Goal: Transaction & Acquisition: Purchase product/service

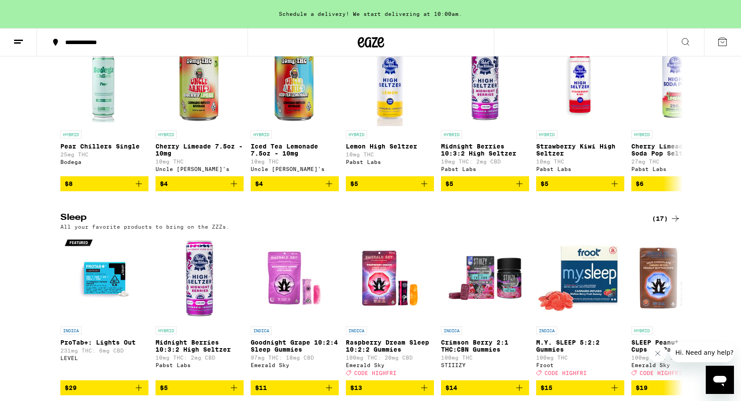
scroll to position [3445, 0]
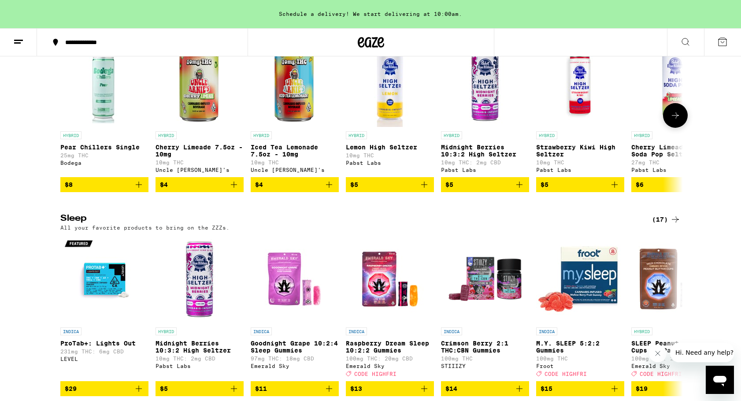
click at [672, 121] on icon at bounding box center [675, 115] width 11 height 11
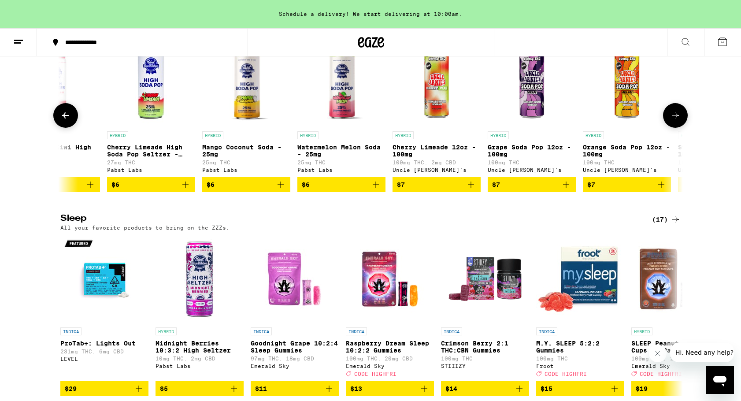
click at [672, 121] on icon at bounding box center [675, 115] width 11 height 11
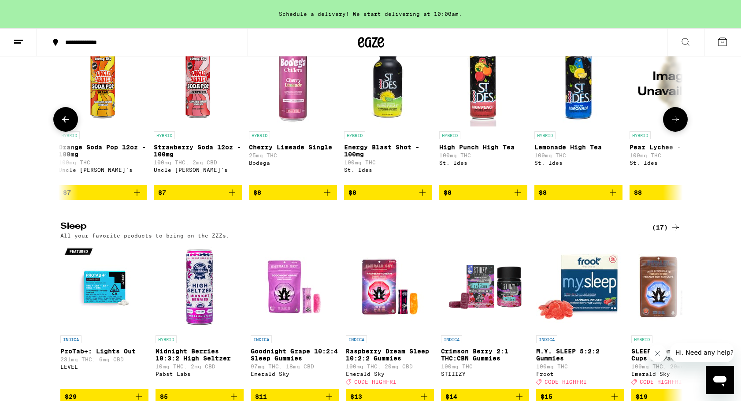
click at [672, 125] on icon at bounding box center [675, 119] width 11 height 11
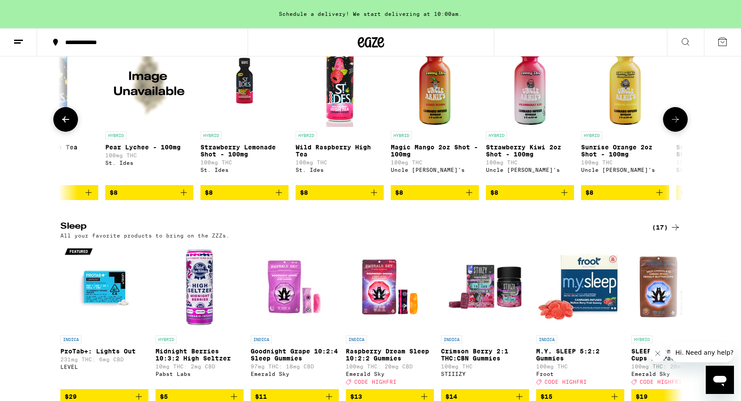
click at [672, 125] on icon at bounding box center [675, 119] width 11 height 11
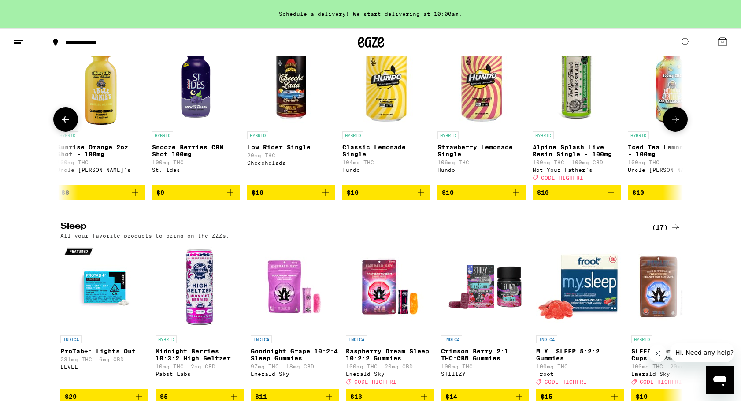
click at [672, 125] on icon at bounding box center [675, 119] width 11 height 11
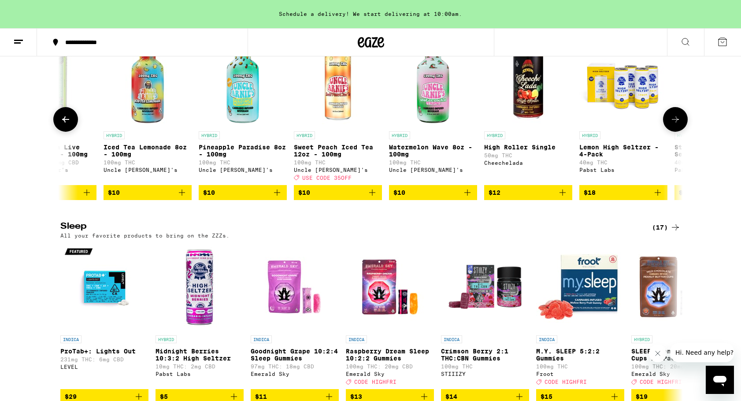
click at [672, 125] on icon at bounding box center [675, 119] width 11 height 11
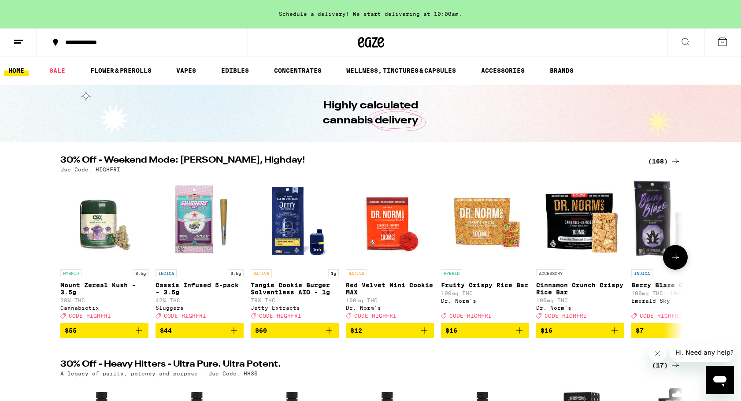
click at [675, 267] on button at bounding box center [675, 257] width 25 height 25
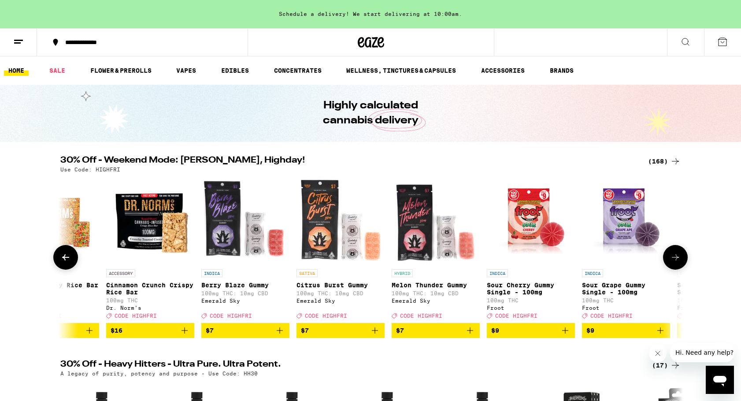
scroll to position [0, 524]
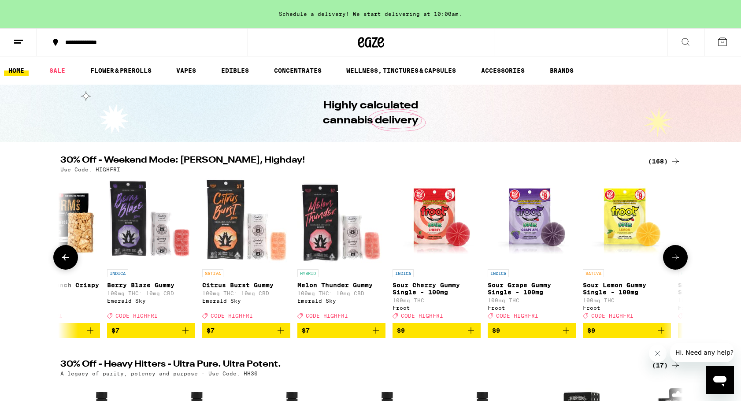
click at [675, 267] on button at bounding box center [675, 257] width 25 height 25
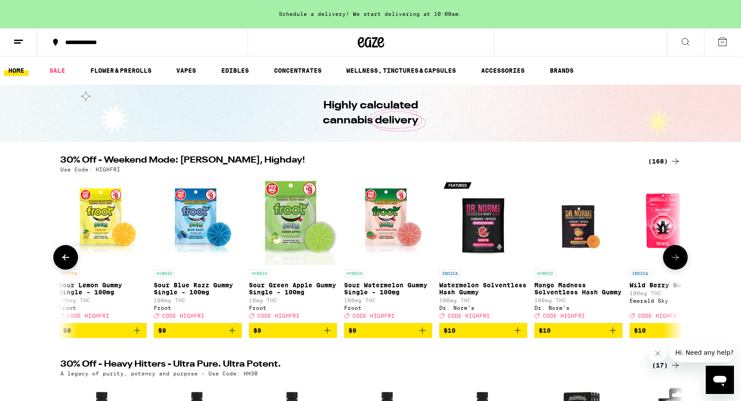
click at [676, 260] on icon at bounding box center [675, 257] width 7 height 6
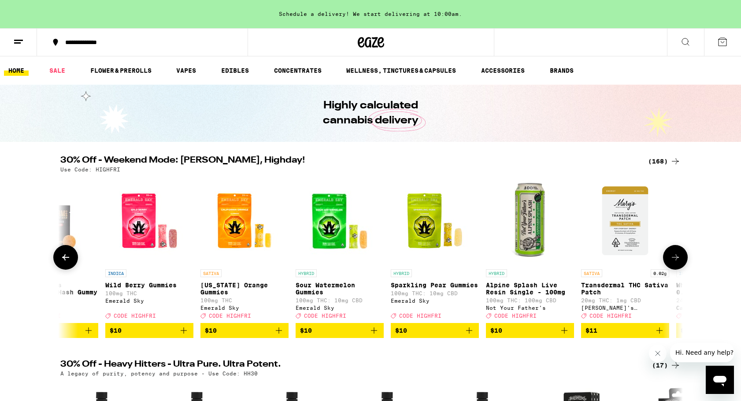
click at [676, 260] on icon at bounding box center [675, 257] width 7 height 6
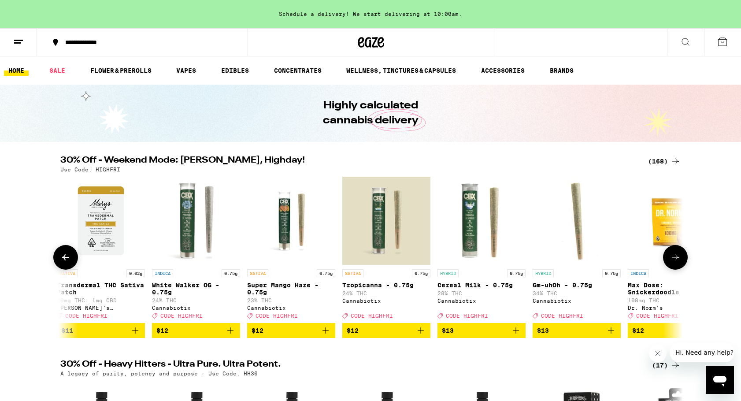
click at [679, 262] on icon at bounding box center [675, 257] width 11 height 11
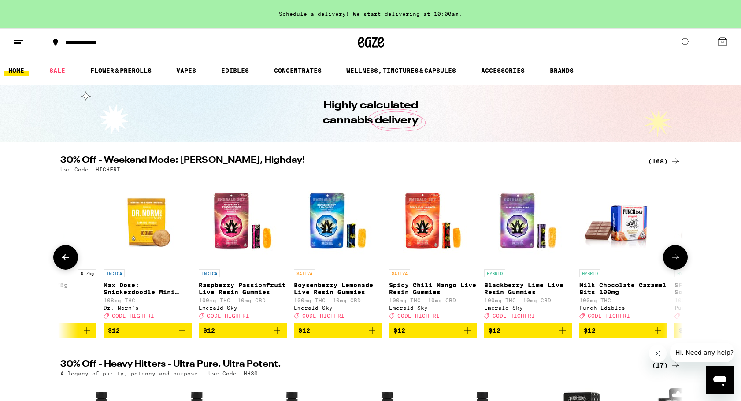
click at [679, 262] on icon at bounding box center [675, 257] width 11 height 11
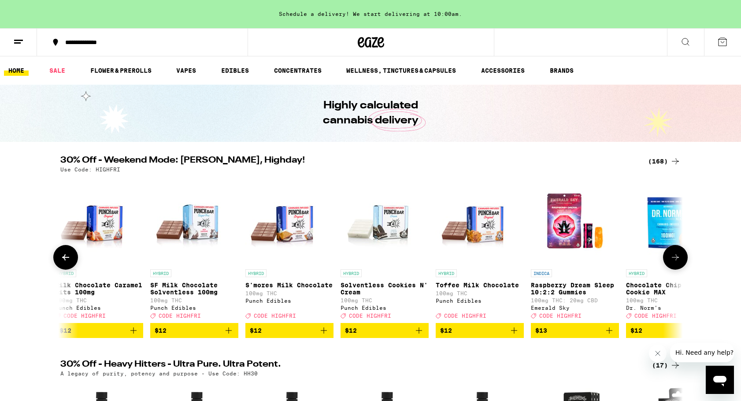
click at [679, 262] on icon at bounding box center [675, 257] width 11 height 11
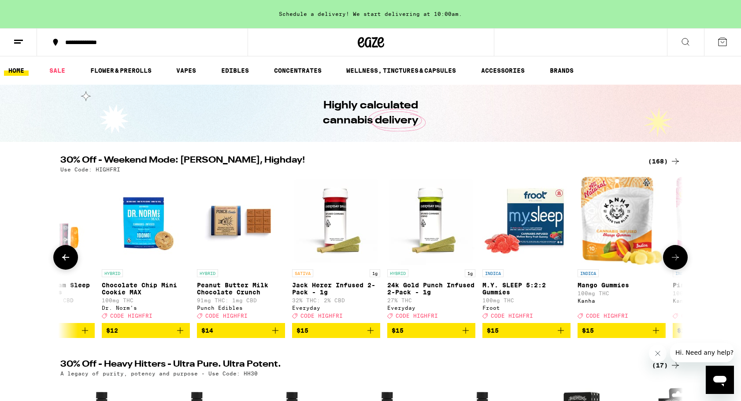
click at [679, 262] on icon at bounding box center [675, 257] width 11 height 11
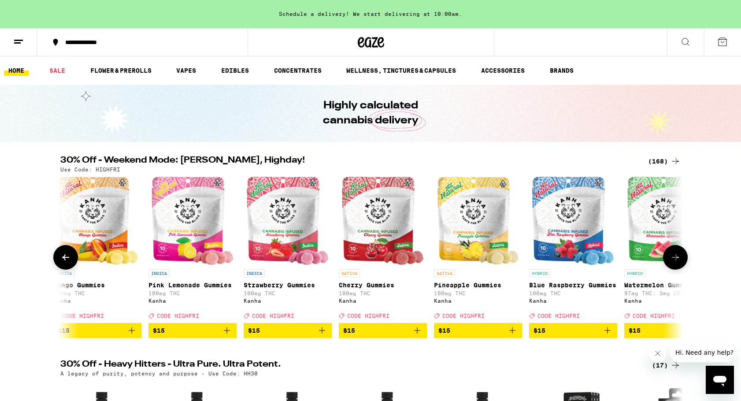
click at [679, 262] on icon at bounding box center [675, 257] width 11 height 11
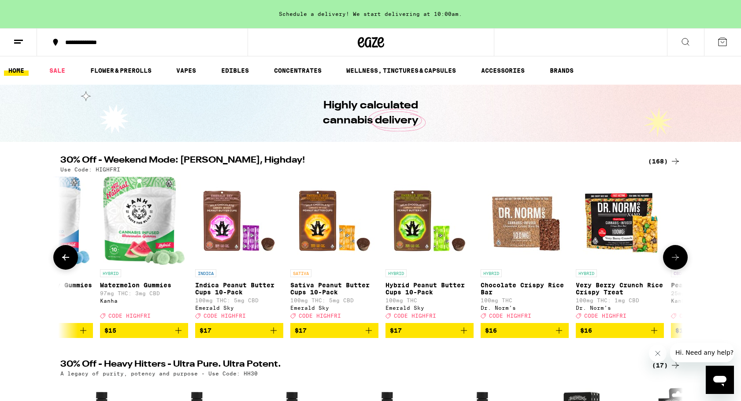
click at [679, 262] on icon at bounding box center [675, 257] width 11 height 11
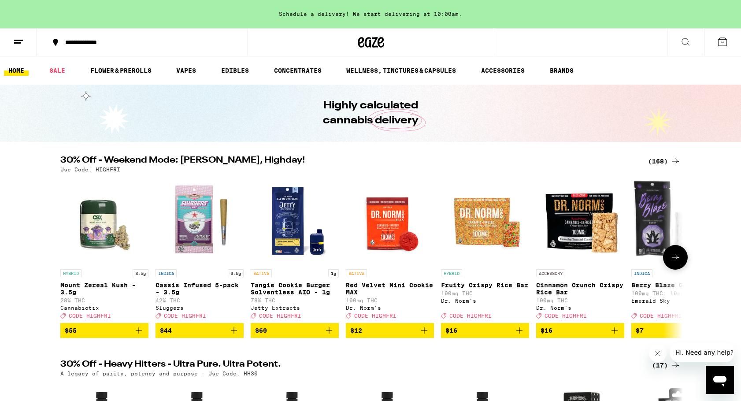
click at [678, 263] on icon at bounding box center [675, 257] width 11 height 11
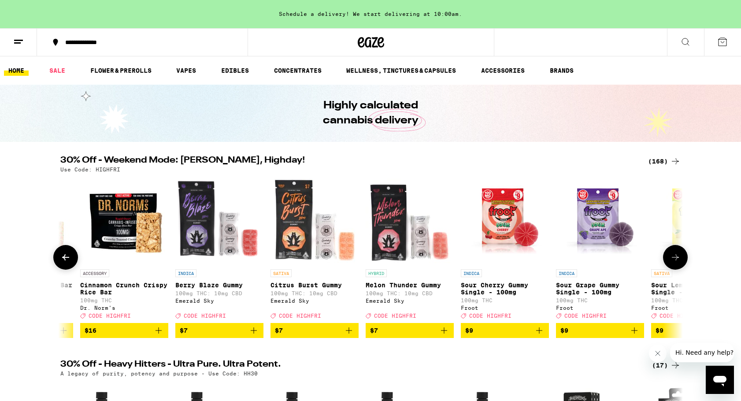
scroll to position [0, 524]
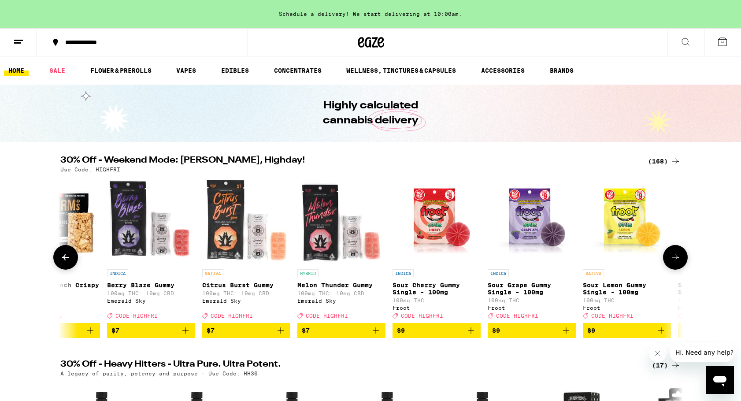
click at [678, 263] on icon at bounding box center [675, 257] width 11 height 11
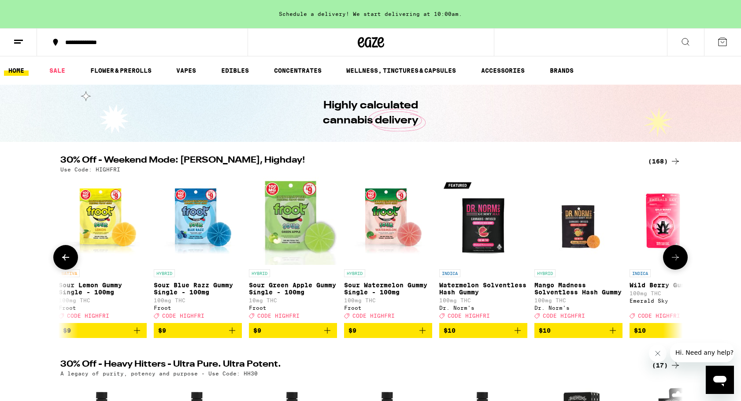
click at [678, 263] on icon at bounding box center [675, 257] width 11 height 11
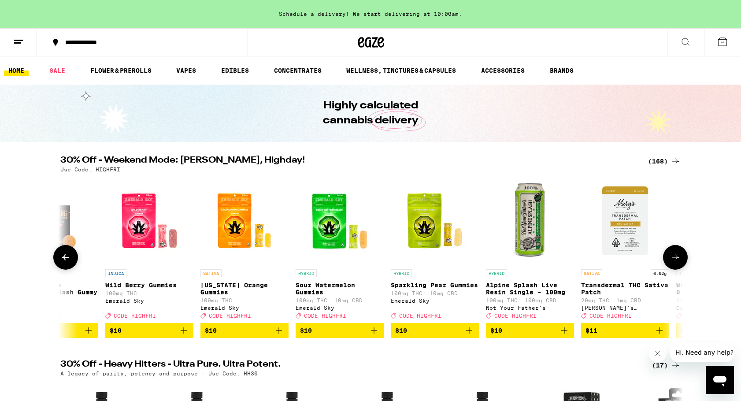
click at [678, 263] on icon at bounding box center [675, 257] width 11 height 11
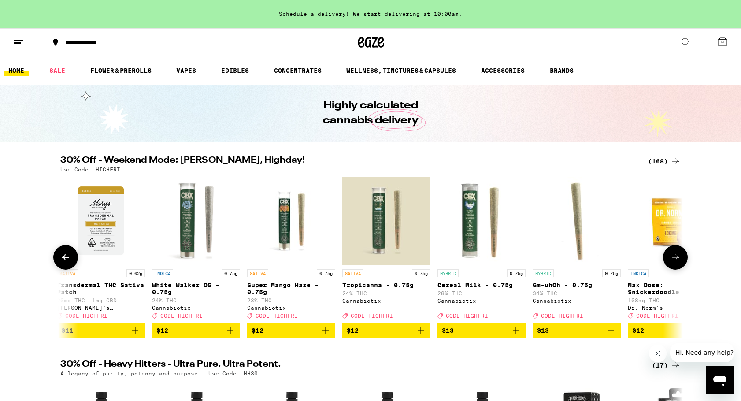
click at [678, 263] on icon at bounding box center [675, 257] width 11 height 11
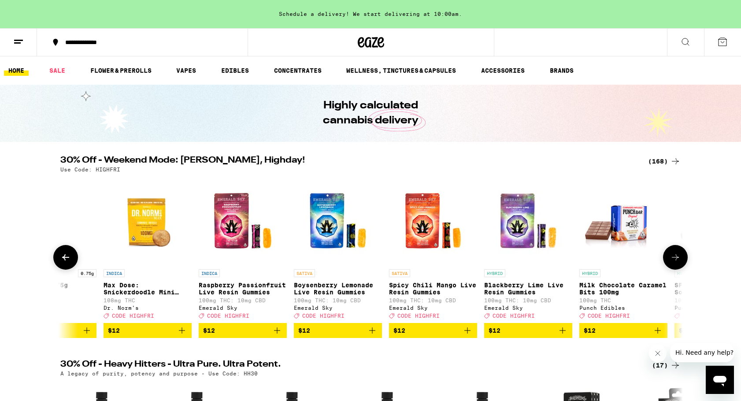
click at [678, 263] on icon at bounding box center [675, 257] width 11 height 11
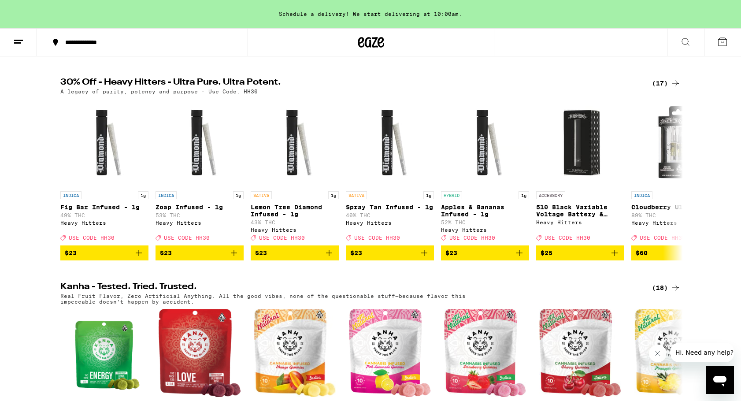
scroll to position [0, 0]
click at [674, 185] on icon at bounding box center [675, 179] width 11 height 11
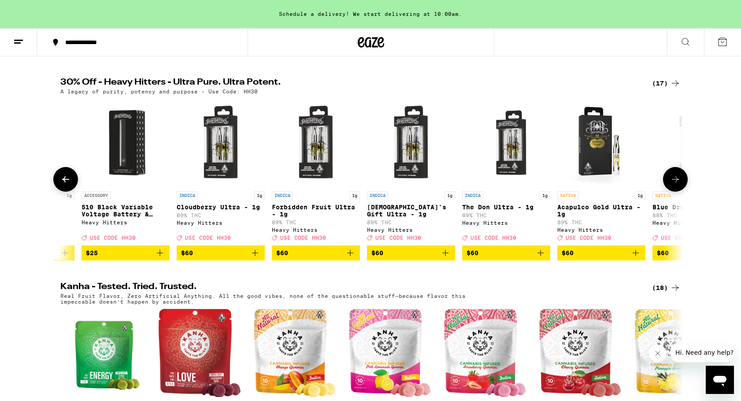
scroll to position [0, 524]
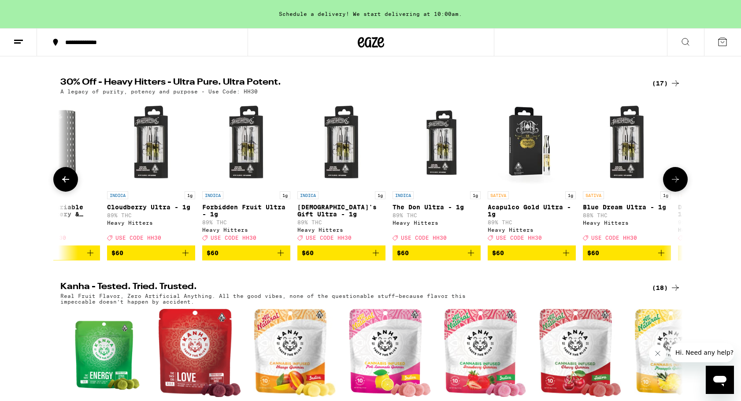
click at [674, 185] on icon at bounding box center [675, 179] width 11 height 11
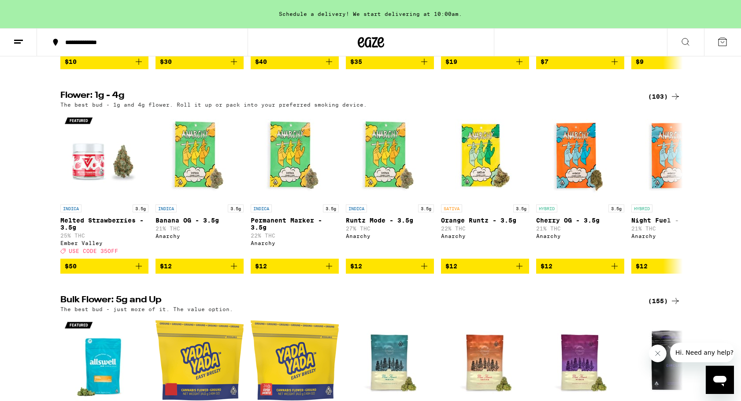
scroll to position [1106, 0]
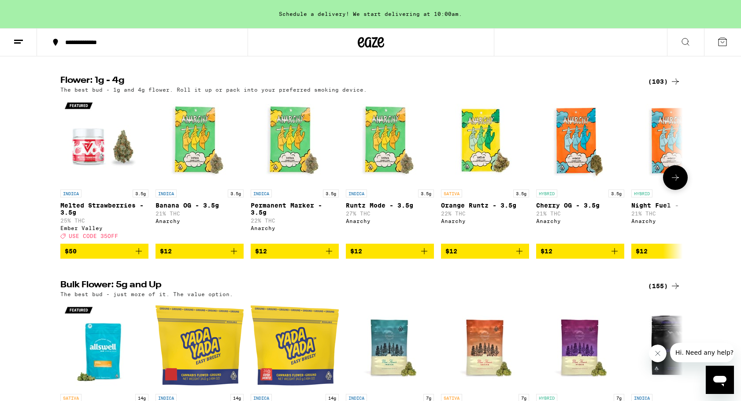
click at [677, 181] on icon at bounding box center [675, 177] width 7 height 6
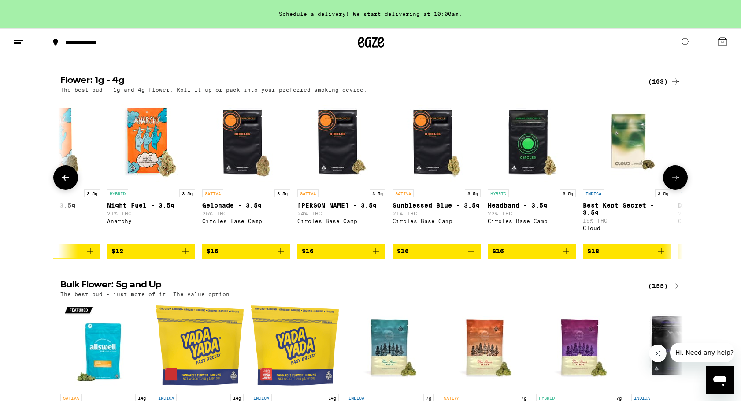
click at [677, 181] on icon at bounding box center [675, 177] width 7 height 6
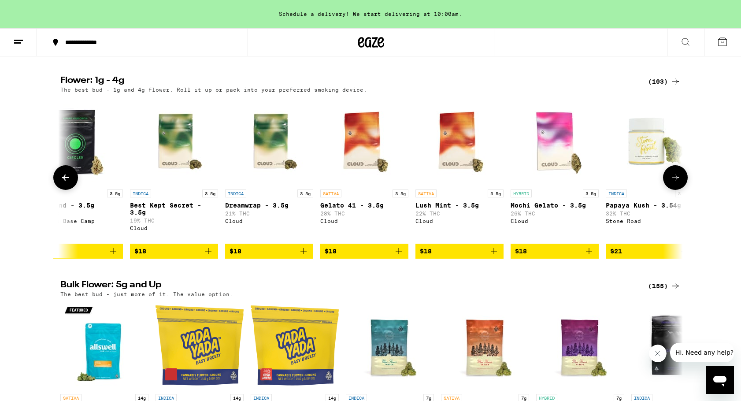
scroll to position [0, 1049]
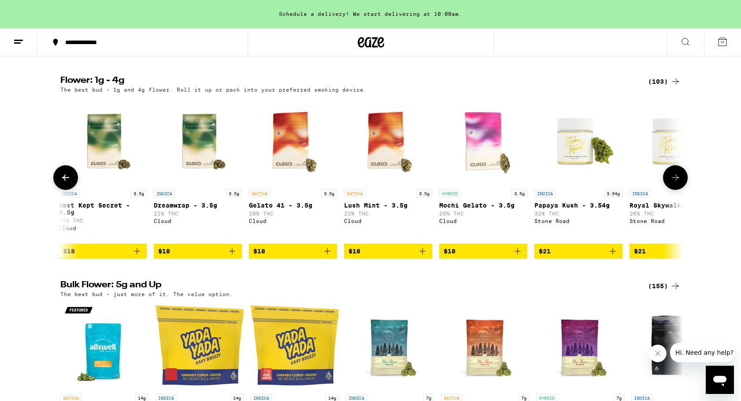
click at [677, 181] on icon at bounding box center [675, 177] width 7 height 6
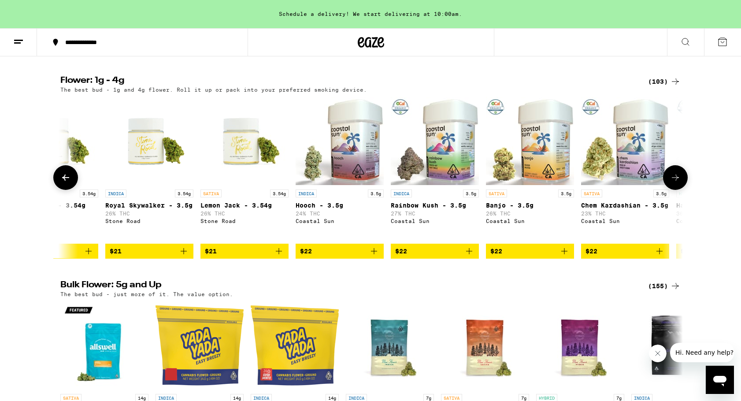
click at [677, 181] on icon at bounding box center [675, 177] width 7 height 6
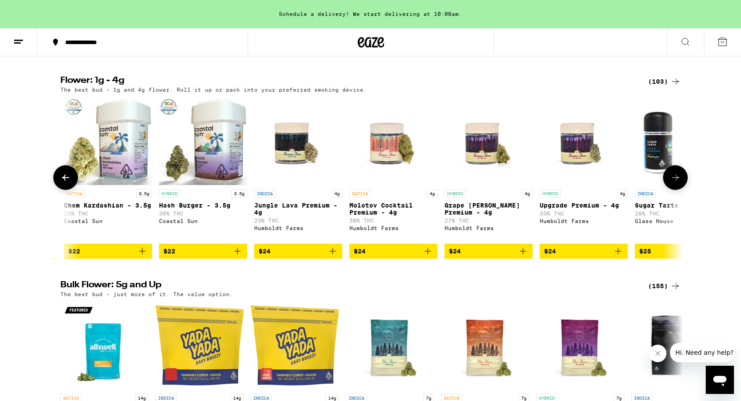
scroll to position [0, 2097]
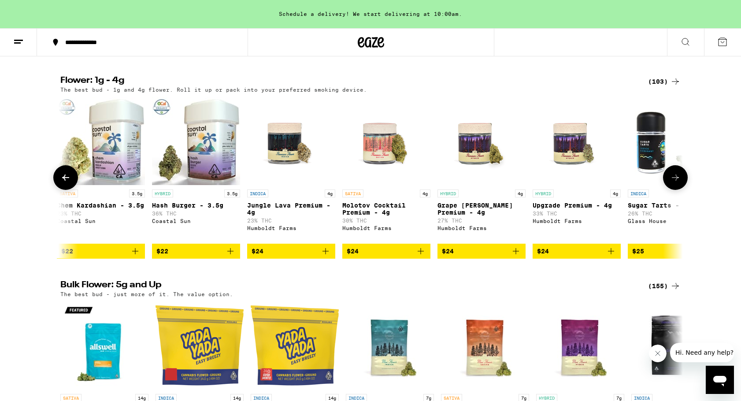
click at [677, 181] on icon at bounding box center [675, 177] width 7 height 6
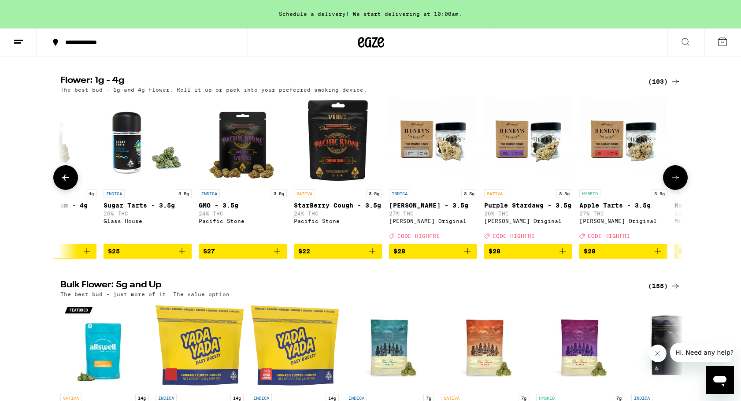
click at [677, 181] on icon at bounding box center [675, 177] width 7 height 6
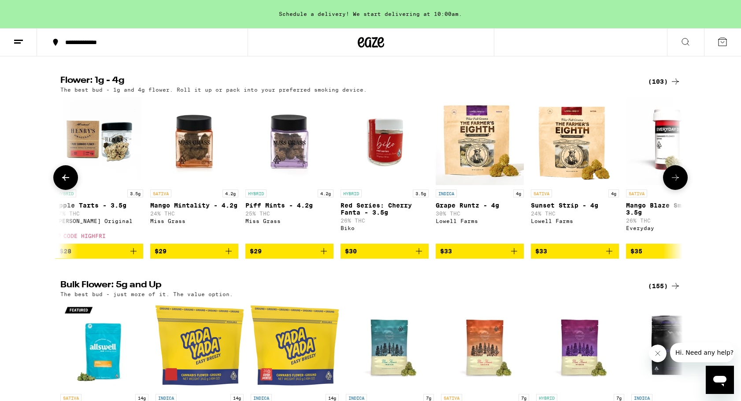
click at [677, 181] on icon at bounding box center [675, 177] width 7 height 6
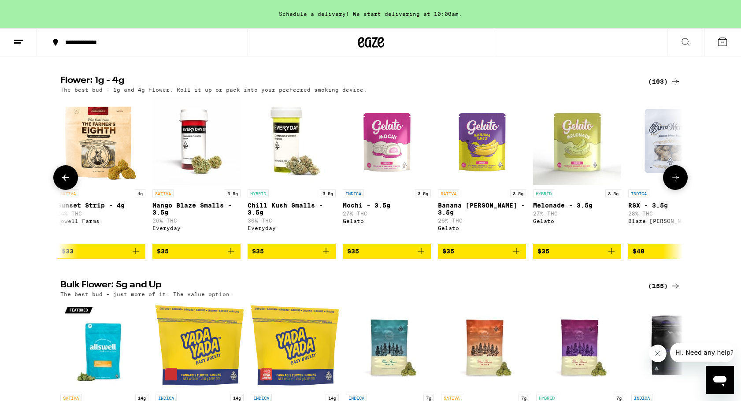
scroll to position [0, 3670]
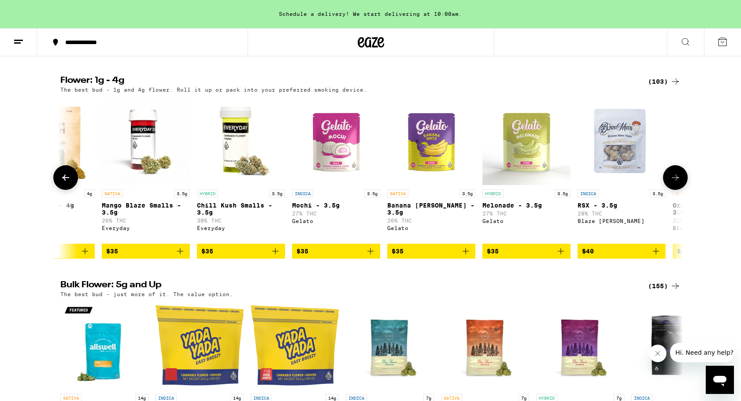
click at [677, 181] on icon at bounding box center [675, 177] width 7 height 6
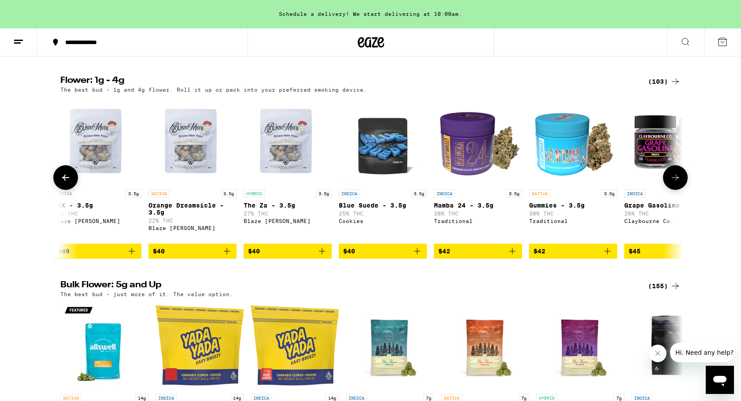
click at [677, 181] on icon at bounding box center [675, 177] width 7 height 6
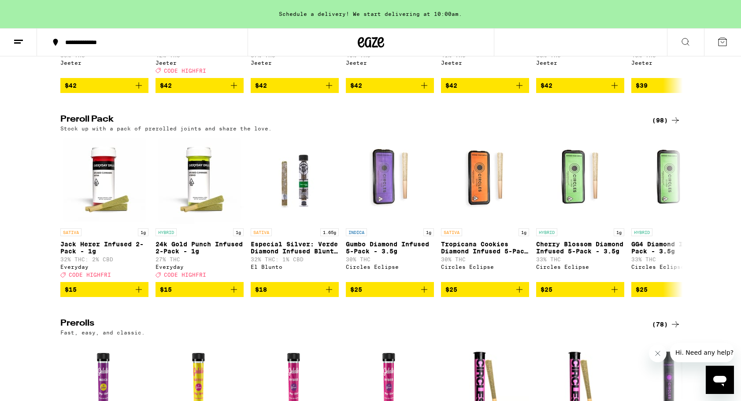
scroll to position [2556, 0]
